Goal: Check status: Check status

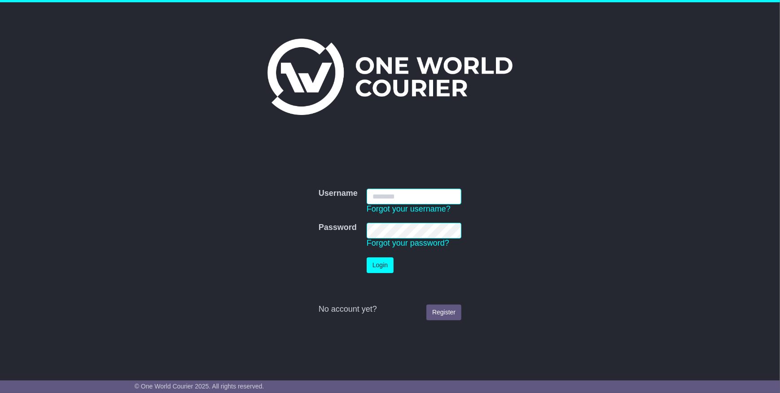
type input "**********"
click at [379, 268] on button "Login" at bounding box center [380, 265] width 27 height 16
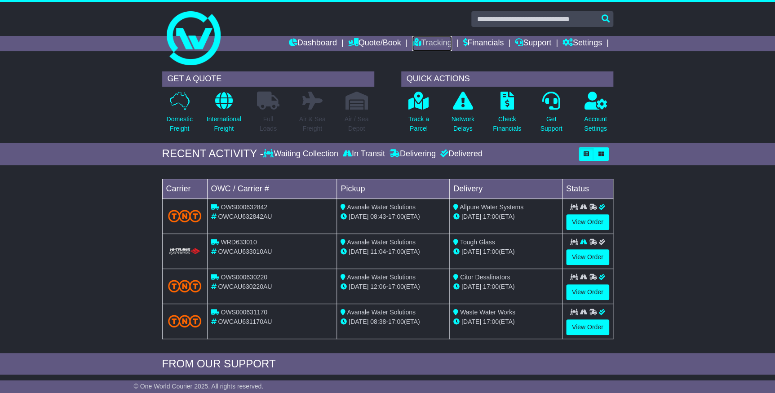
click at [439, 45] on link "Tracking" at bounding box center [432, 43] width 40 height 15
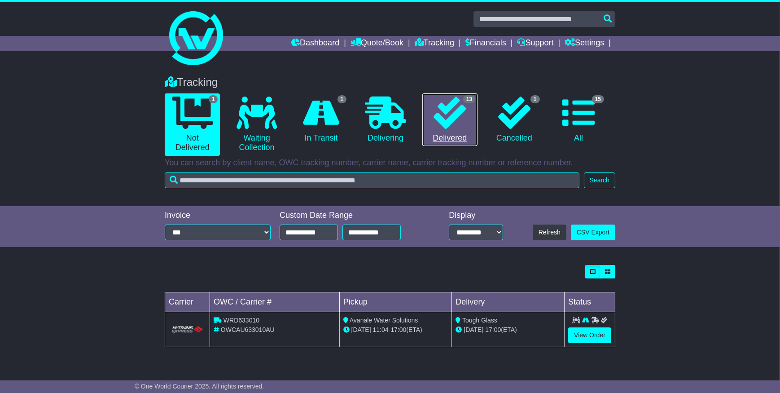
click at [454, 132] on link "13 Delivered" at bounding box center [450, 119] width 55 height 53
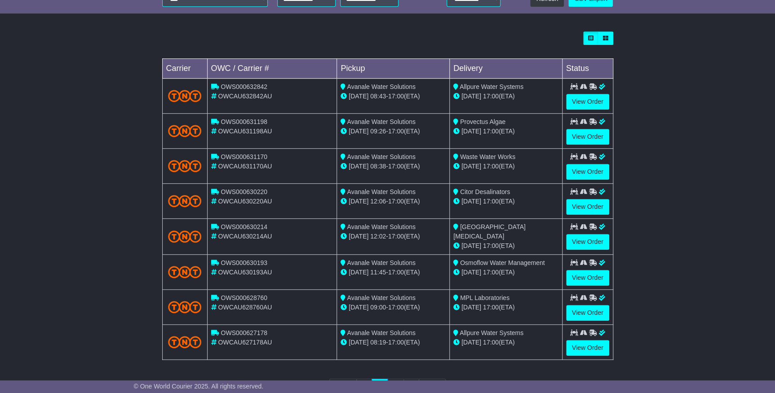
scroll to position [270, 0]
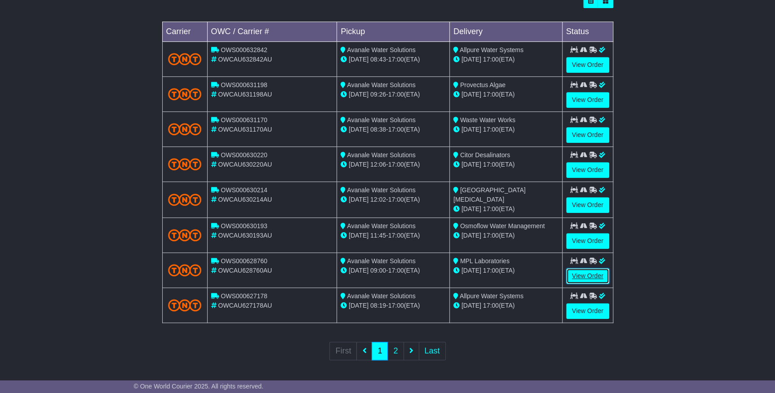
click at [585, 272] on link "View Order" at bounding box center [587, 276] width 43 height 16
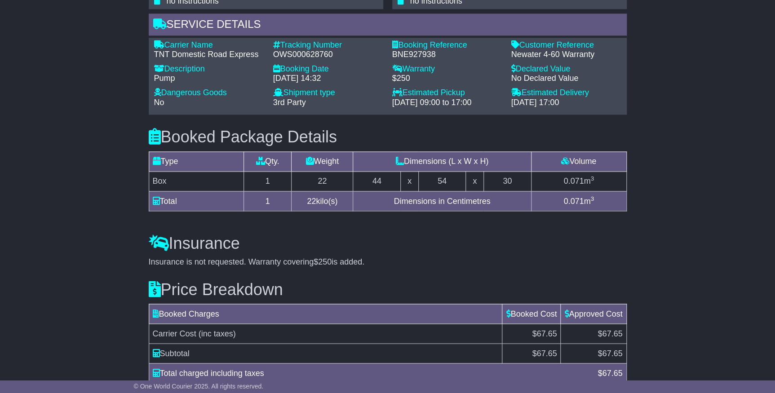
scroll to position [653, 0]
